Goal: Information Seeking & Learning: Learn about a topic

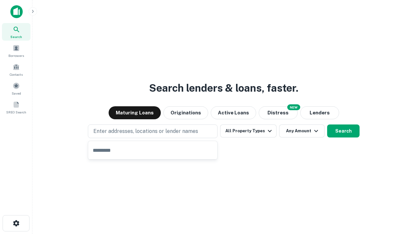
type input "**********"
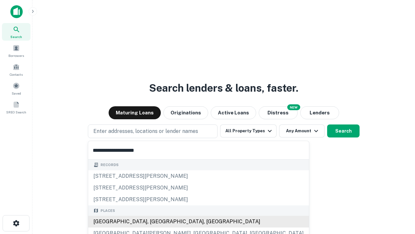
click at [155, 221] on div "Santa Monica, CA, USA" at bounding box center [198, 221] width 221 height 12
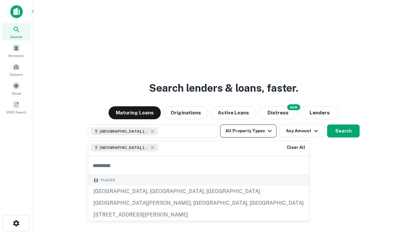
click at [249, 131] on button "All Property Types" at bounding box center [248, 130] width 56 height 13
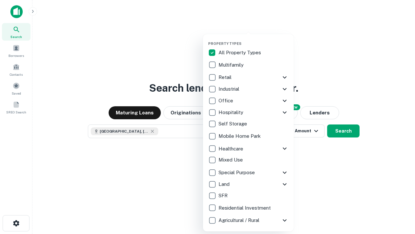
click at [254, 39] on button "button" at bounding box center [253, 39] width 91 height 0
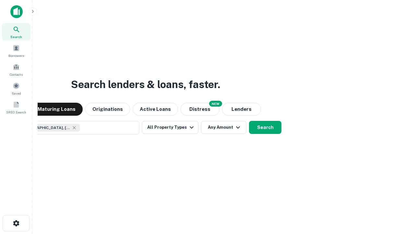
scroll to position [10, 0]
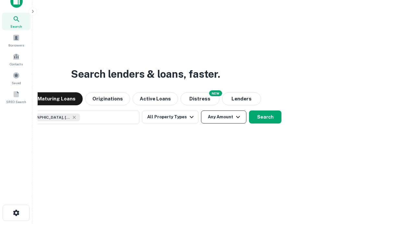
click at [201, 110] on button "Any Amount" at bounding box center [223, 116] width 45 height 13
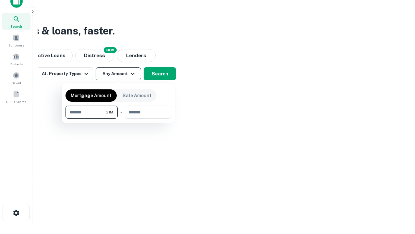
type input "*******"
click at [118, 118] on button "button" at bounding box center [119, 118] width 106 height 0
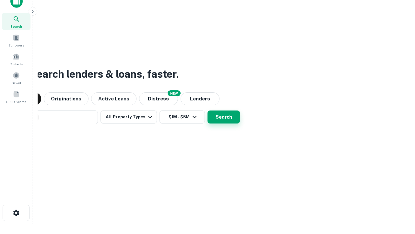
click at [208, 110] on button "Search" at bounding box center [224, 116] width 32 height 13
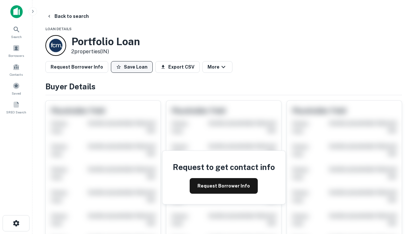
click at [132, 67] on button "Save Loan" at bounding box center [132, 67] width 42 height 12
click at [133, 67] on button "Save Loan" at bounding box center [132, 67] width 42 height 12
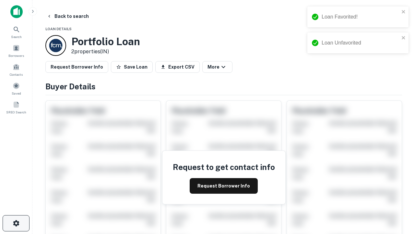
click at [16, 223] on icon "button" at bounding box center [16, 223] width 8 height 8
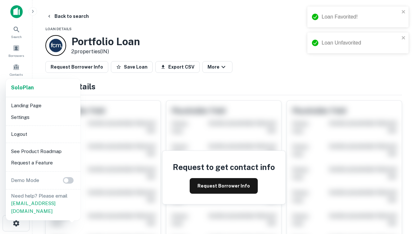
click at [43, 134] on li "Logout" at bounding box center [42, 134] width 69 height 12
